Goal: Navigation & Orientation: Find specific page/section

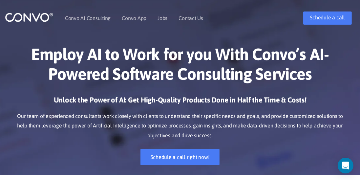
click at [160, 19] on link "Jobs" at bounding box center [163, 17] width 10 height 5
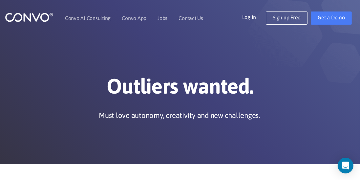
click at [68, 58] on div "Outliers wanted. Must love autonomy, creativity and new challenges." at bounding box center [180, 82] width 340 height 83
click at [93, 74] on h1 "Outliers wanted." at bounding box center [180, 89] width 331 height 30
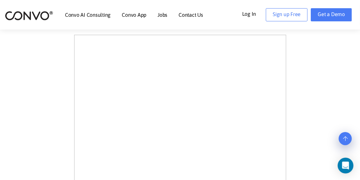
scroll to position [200, 0]
